Goal: Complete application form: Complete application form

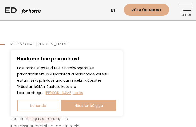
type input "dgCVIEkHvUopkev"
type input "VzSBfRgFj"
type input "zcFfMfzhF"
type input "MSWpvUaRZFBgEA"
type input "sharron.arrington1@piedmont.org"
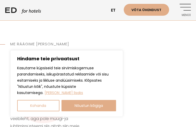
checkbox input "true"
checkbox input "false"
checkbox input "true"
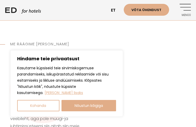
checkbox input "true"
select select "Koduleht - Edhotels.com"
checkbox input "false"
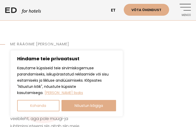
checkbox input "false"
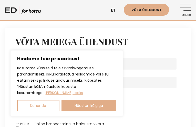
type input "OsyVANpCvd"
type input "GZwOCnKCoAEelXYz"
type input "YYBHJwGHi"
type input "lwVeRKlxnyORPOqm"
type input "[PERSON_NAME][EMAIL_ADDRESS][DOMAIN_NAME]"
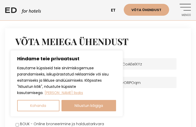
checkbox input "true"
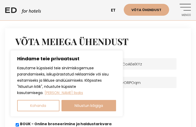
checkbox input "true"
checkbox input "false"
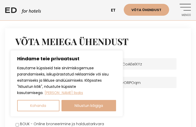
checkbox input "false"
select select "Googli otsing"
checkbox input "false"
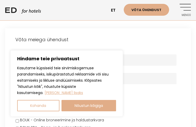
type input "LlyVXlre"
type input "CBCQajcPcB"
type input "aFBaqedGeJCfaD"
type input "anaYFaalvEc"
type input "[PERSON_NAME][EMAIL_ADDRESS][DOMAIN_NAME]"
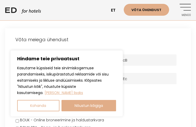
checkbox input "true"
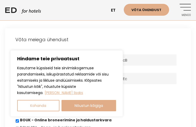
checkbox input "true"
checkbox input "false"
select select "E-post"
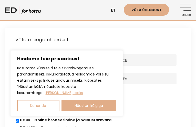
checkbox input "false"
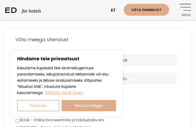
checkbox input "false"
